Goal: Task Accomplishment & Management: Use online tool/utility

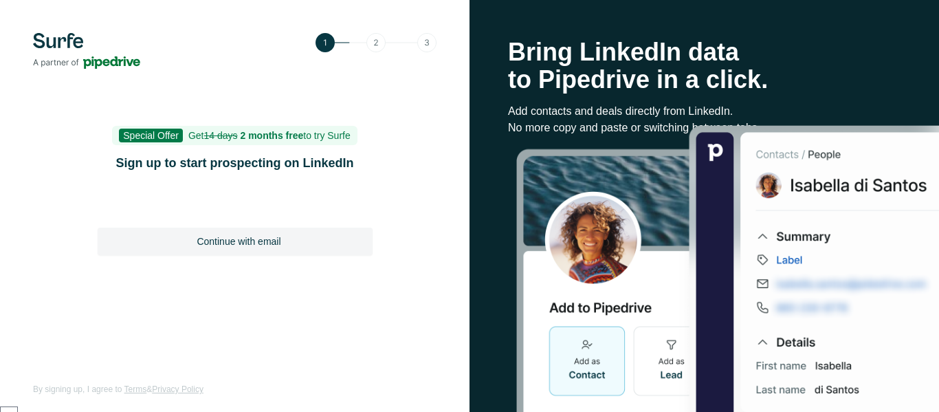
scroll to position [45, 0]
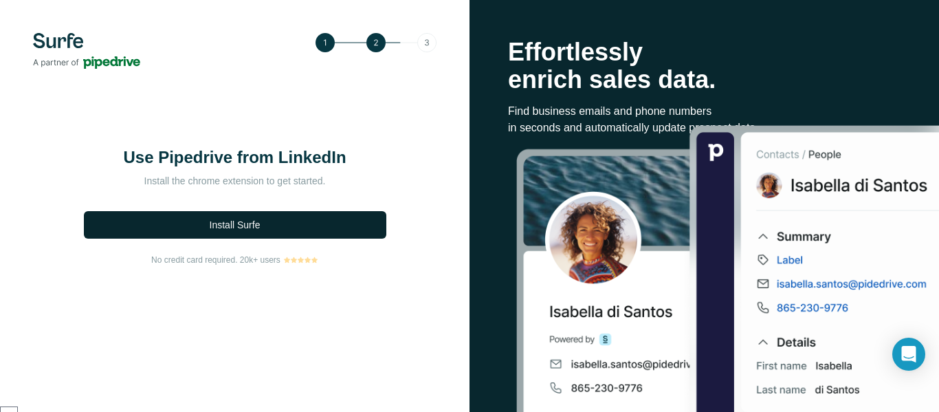
click at [252, 223] on span "Install Surfe" at bounding box center [235, 225] width 51 height 14
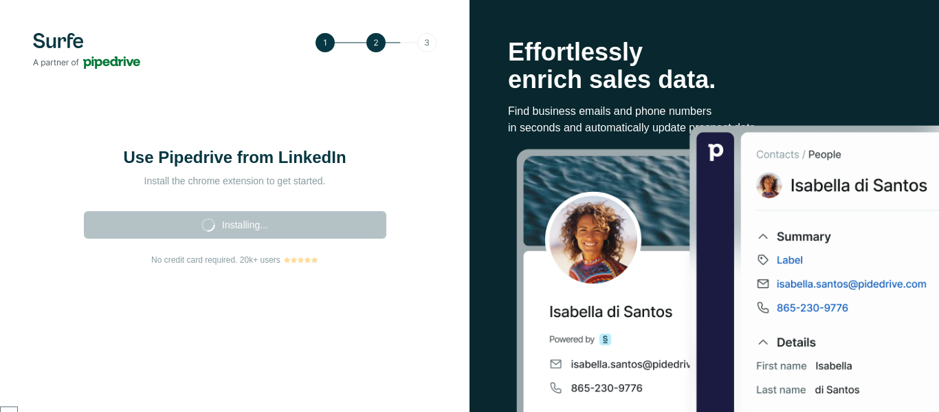
scroll to position [54, 0]
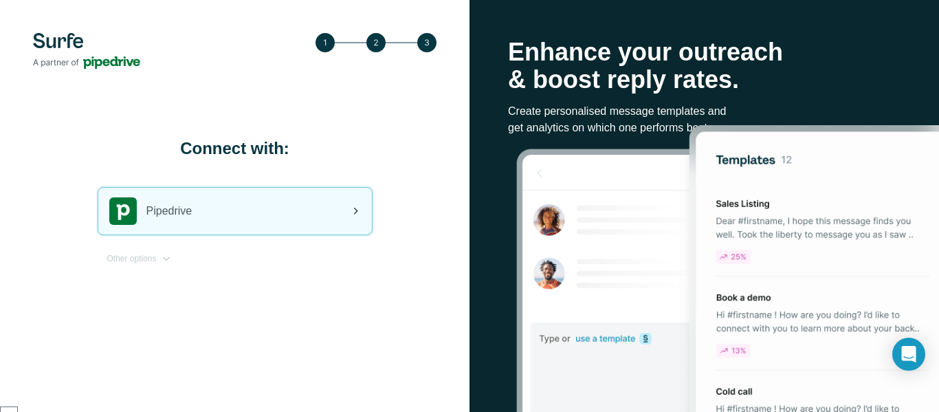
click at [193, 203] on span "Pipedrive" at bounding box center [169, 211] width 46 height 17
